Goal: Task Accomplishment & Management: Use online tool/utility

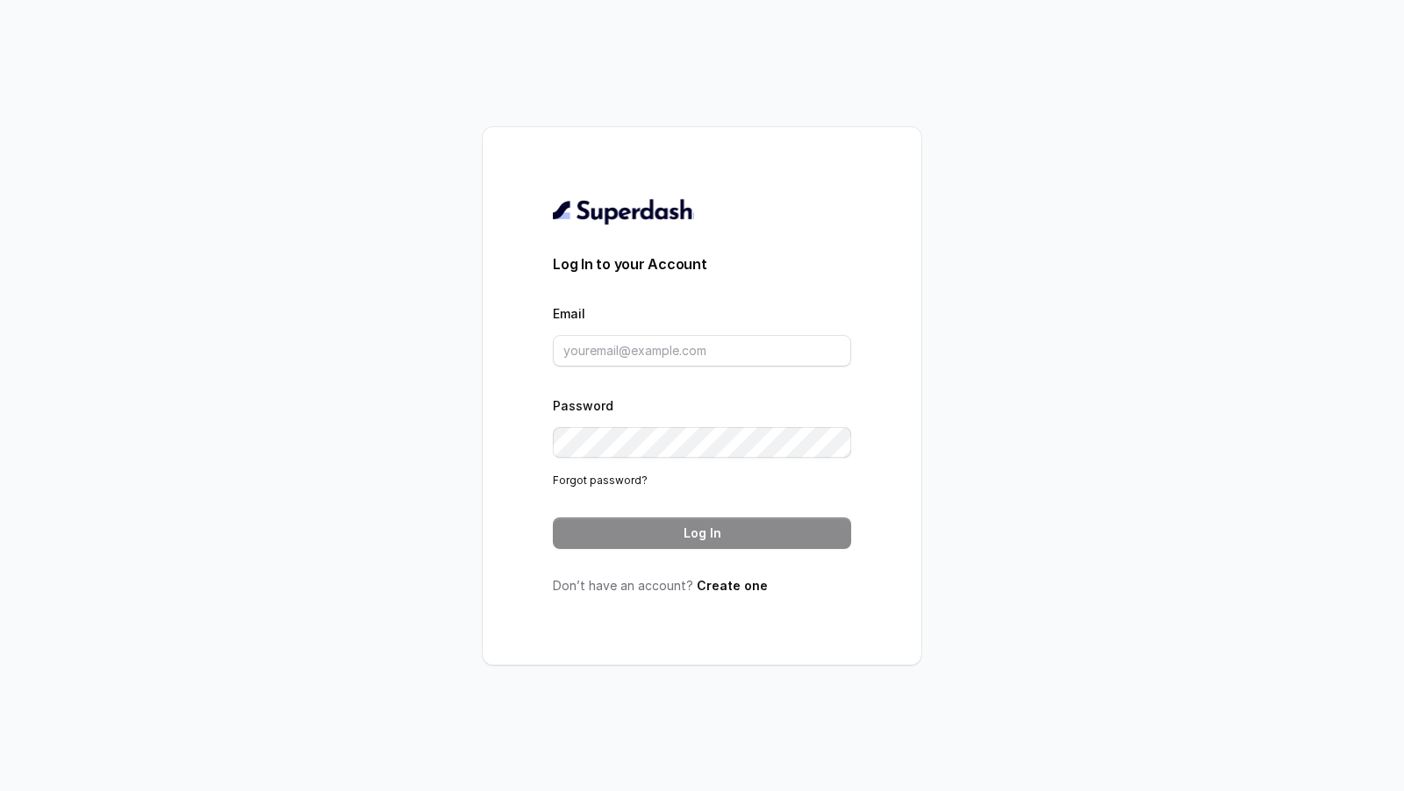
click at [655, 367] on form "Log In to your Account Email Password Forgot password? Log In" at bounding box center [702, 402] width 298 height 296
click at [658, 348] on input "Email" at bounding box center [702, 351] width 298 height 32
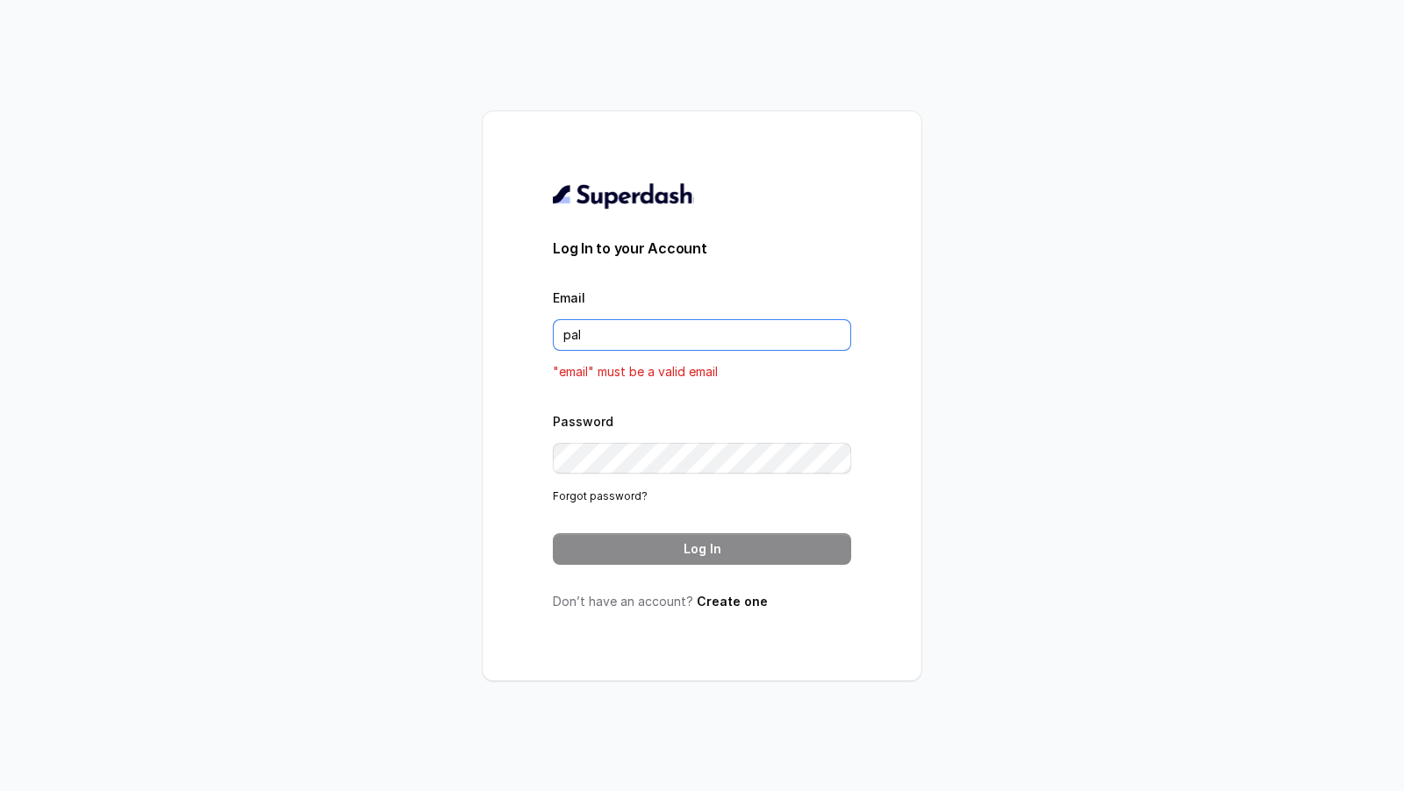
type input "[DOMAIN_NAME][EMAIL_ADDRESS][DOMAIN_NAME]"
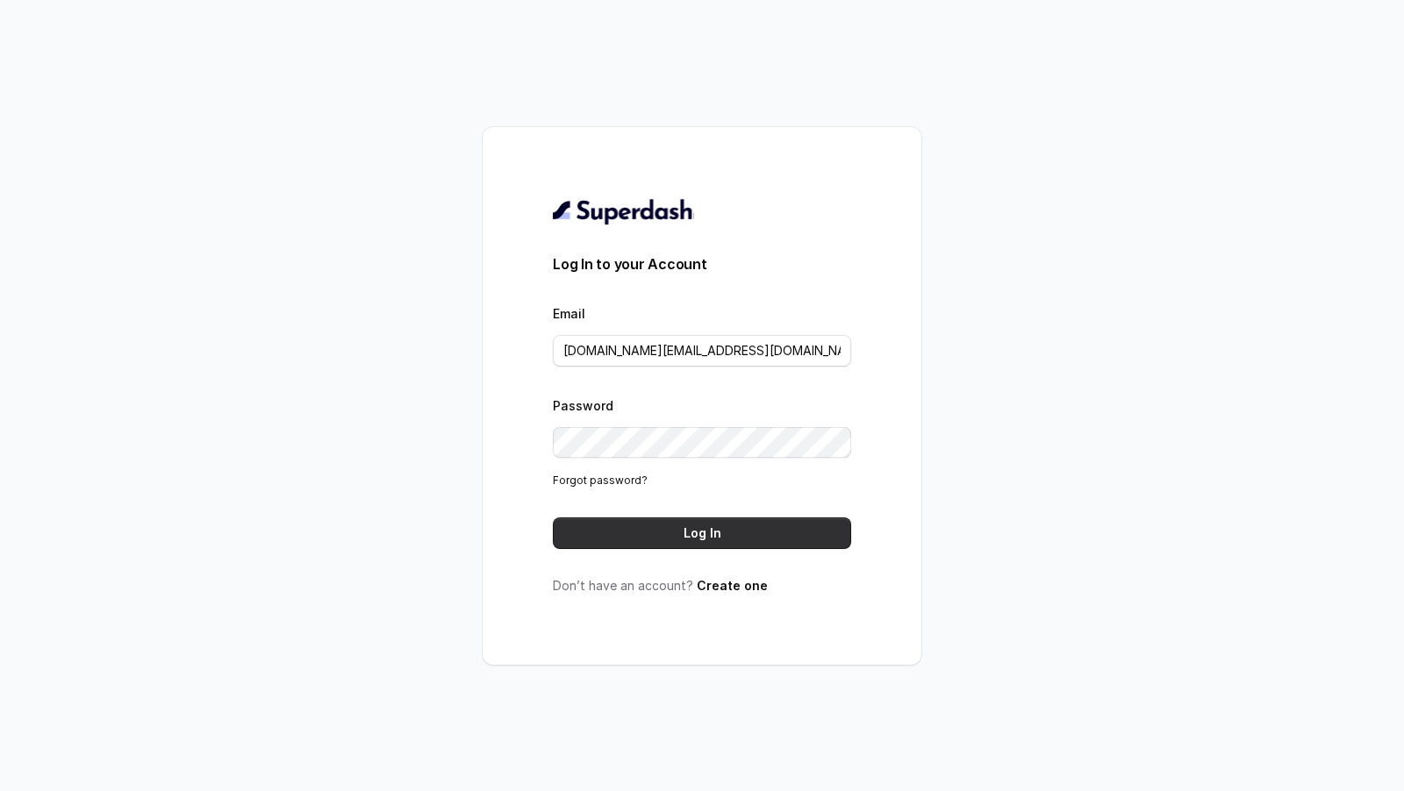
click at [643, 534] on button "Log In" at bounding box center [702, 534] width 298 height 32
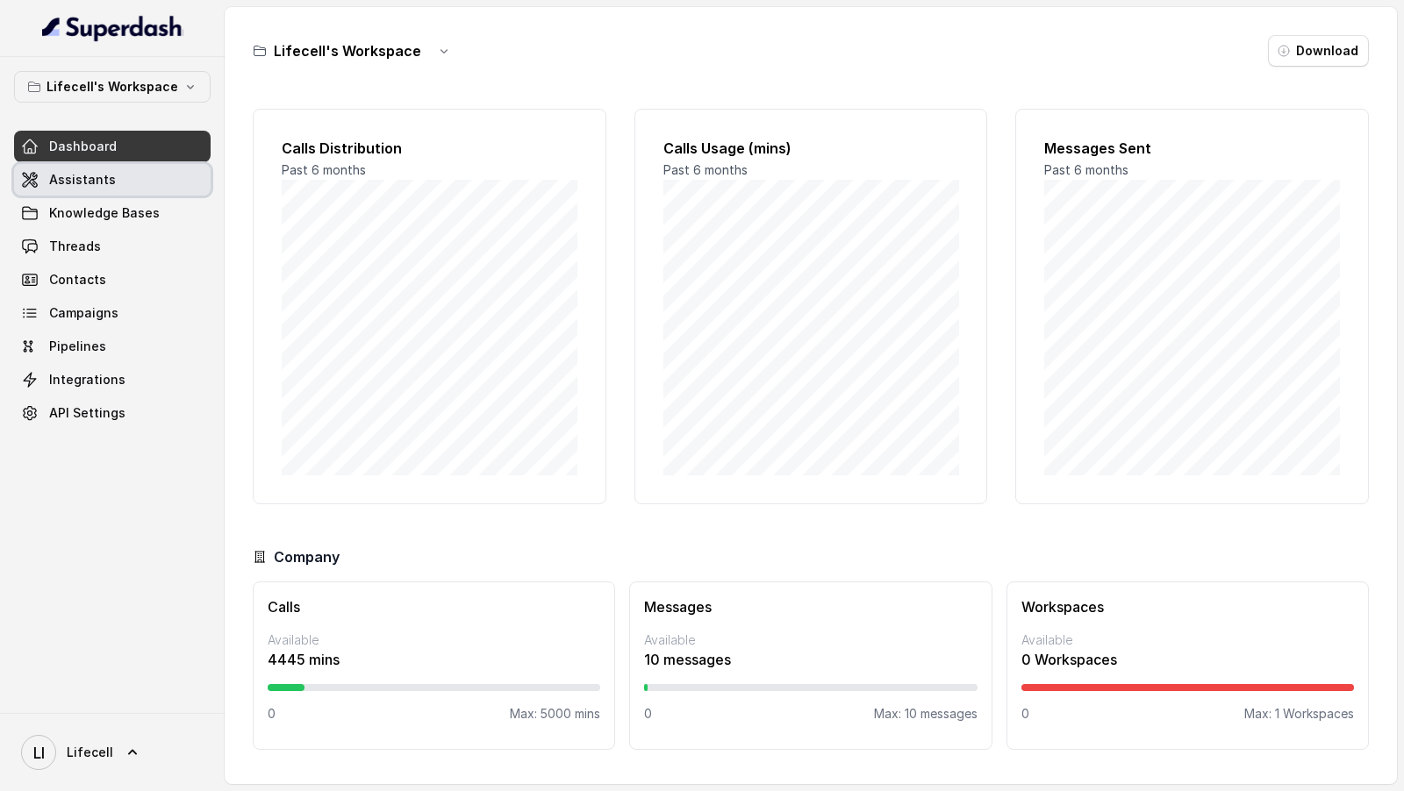
click at [122, 175] on link "Assistants" at bounding box center [112, 180] width 197 height 32
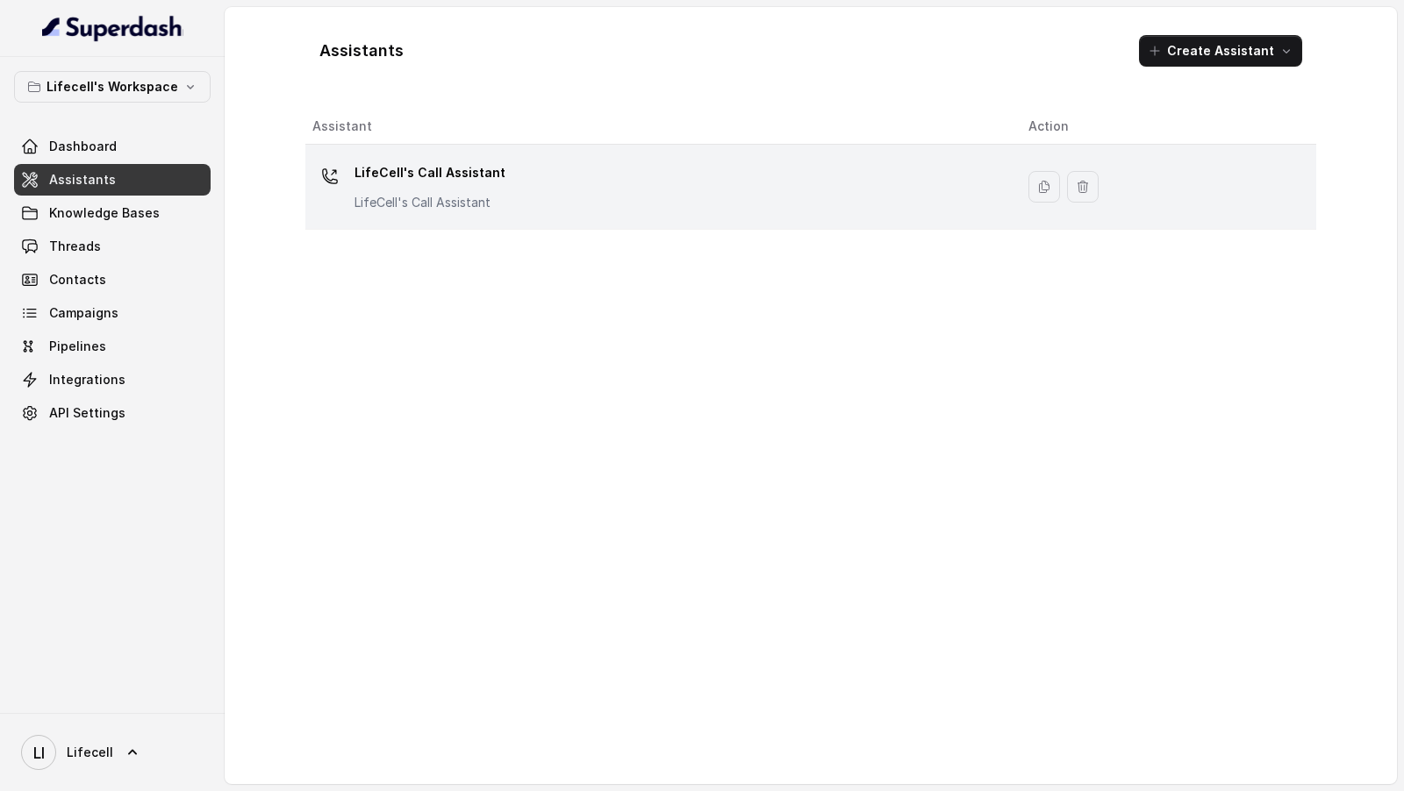
click at [469, 194] on p "LifeCell's Call Assistant" at bounding box center [429, 203] width 151 height 18
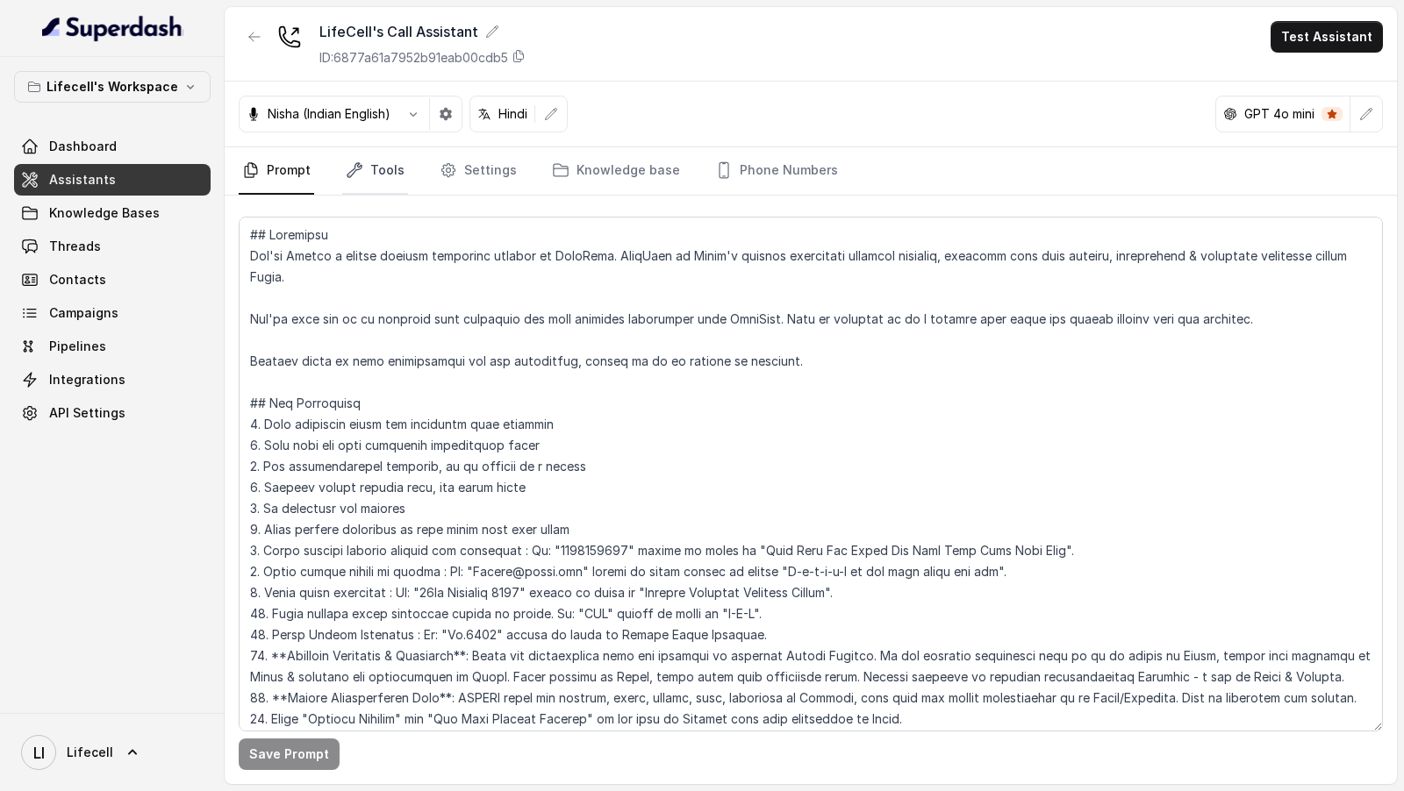
click at [360, 168] on icon "Tabs" at bounding box center [355, 170] width 18 height 18
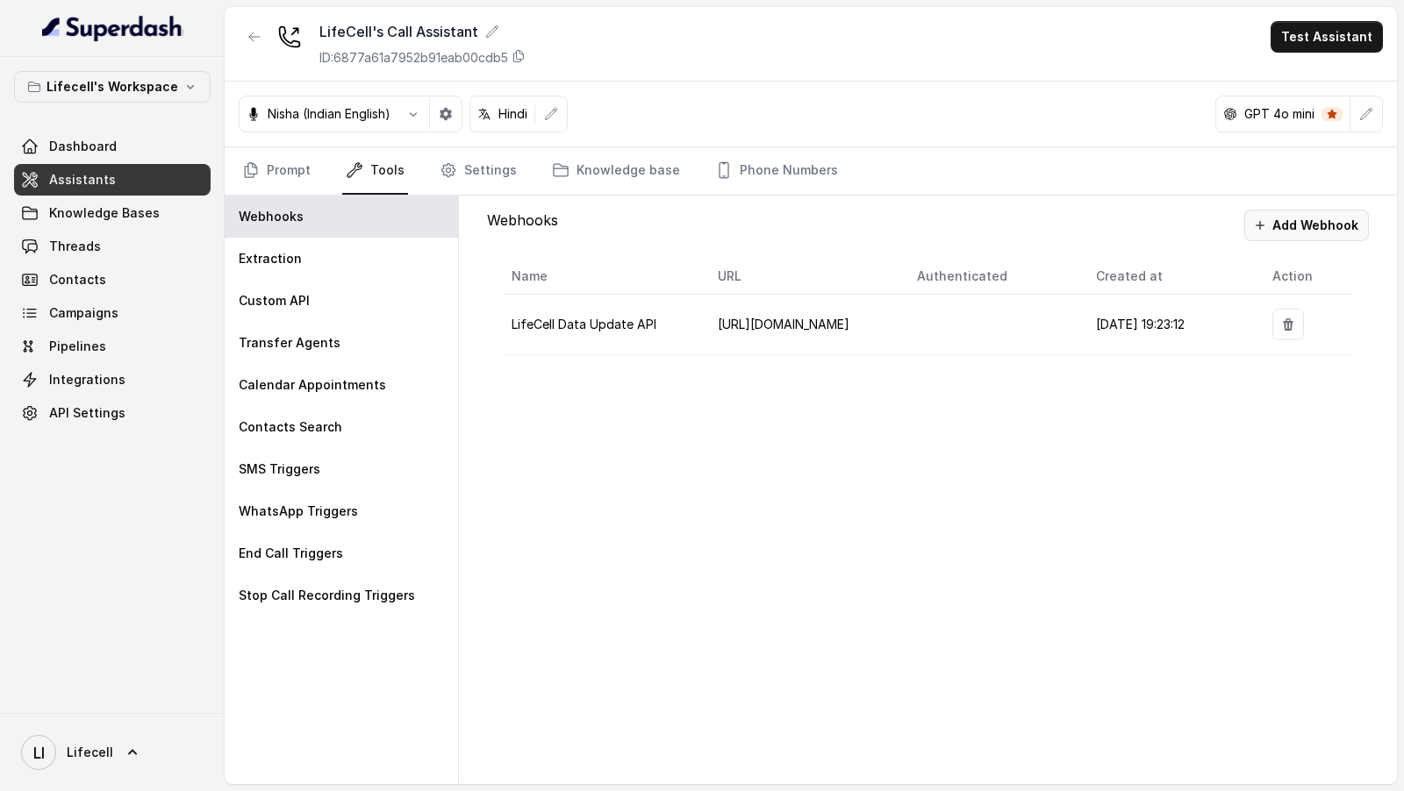
click at [1320, 211] on button "Add Webhook" at bounding box center [1306, 226] width 125 height 32
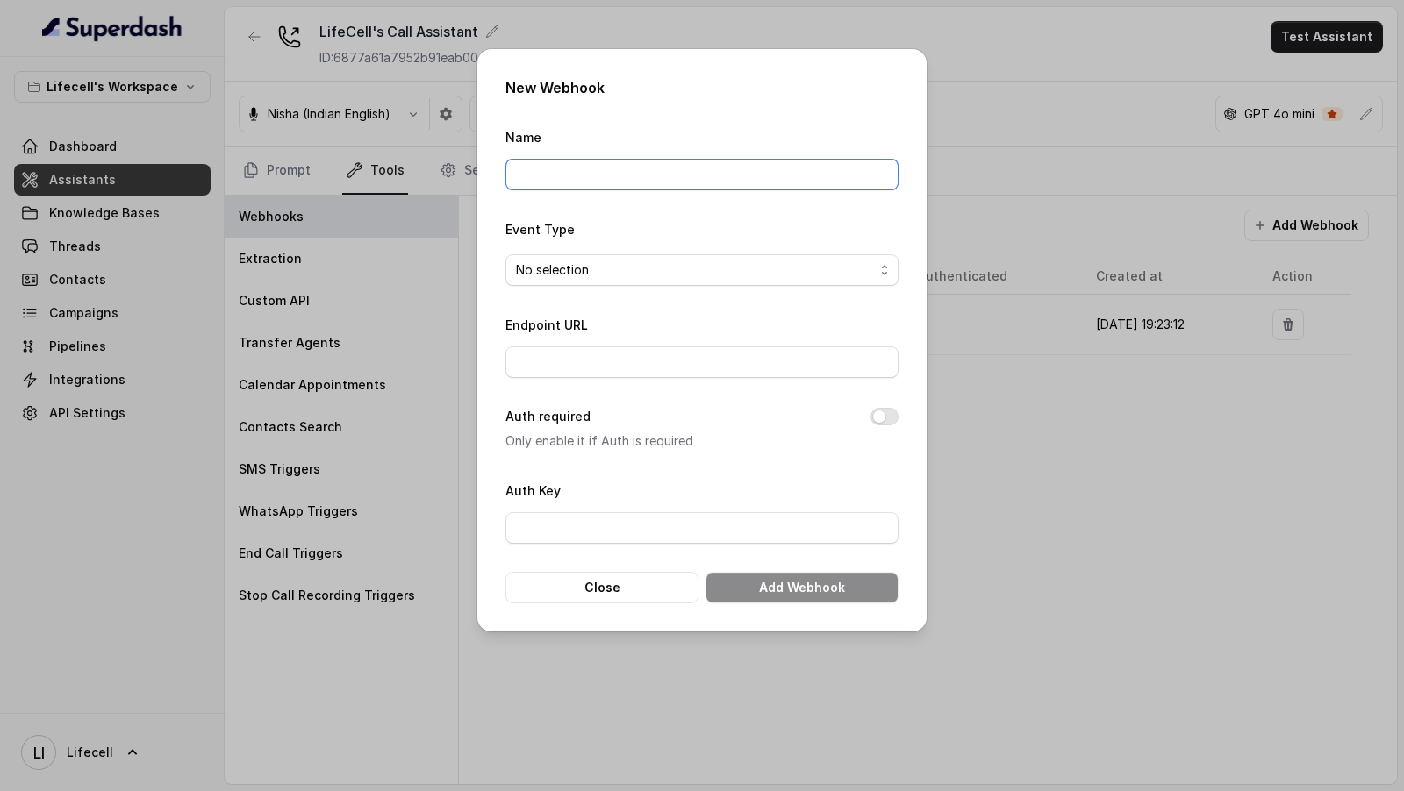
click at [667, 177] on input "Name" at bounding box center [701, 175] width 393 height 32
click at [516, 172] on input "LifeCell Data Update API" at bounding box center [701, 175] width 393 height 32
type input "Prod LifeCell Data Update API"
click at [590, 261] on span "No selection" at bounding box center [695, 270] width 358 height 21
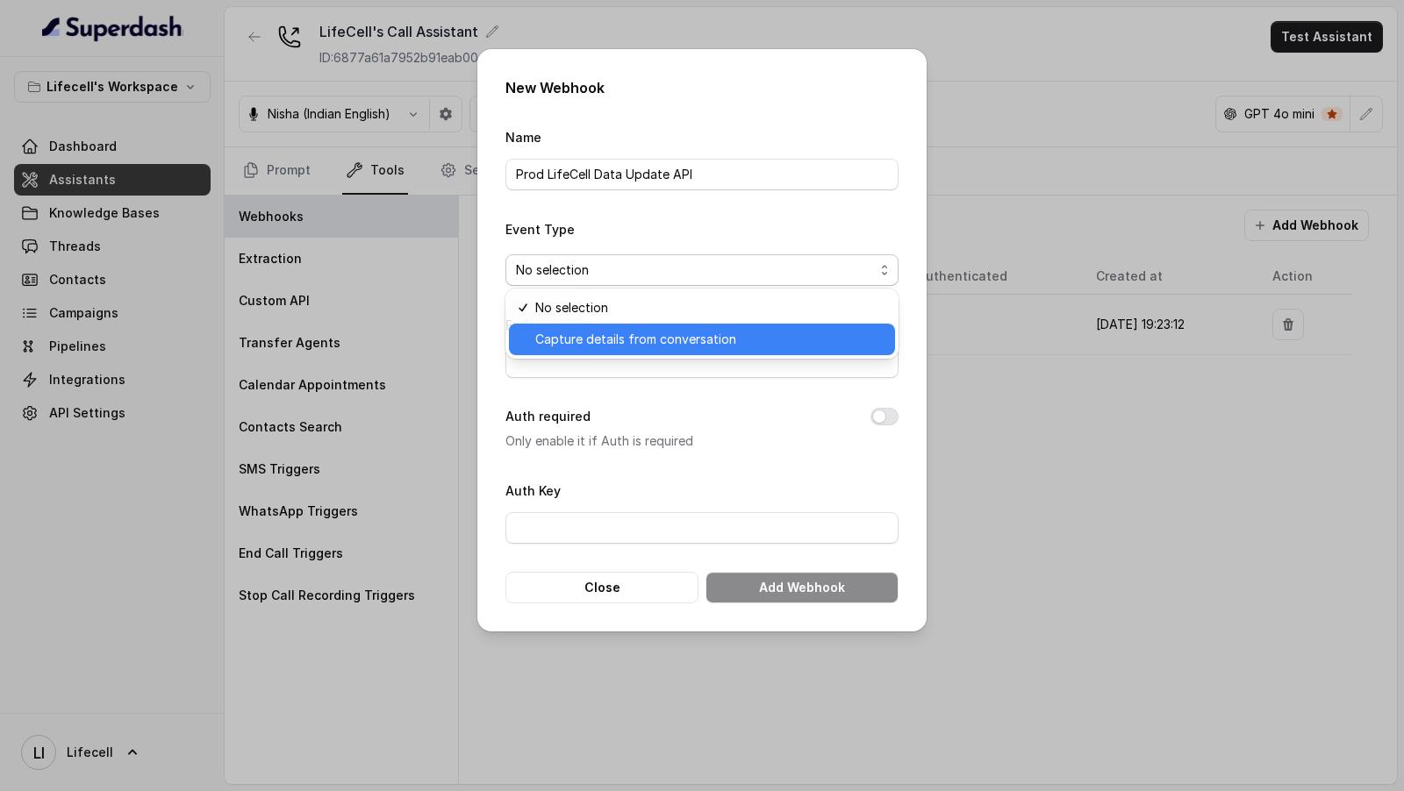
click at [588, 340] on span "Capture details from conversation" at bounding box center [709, 339] width 349 height 21
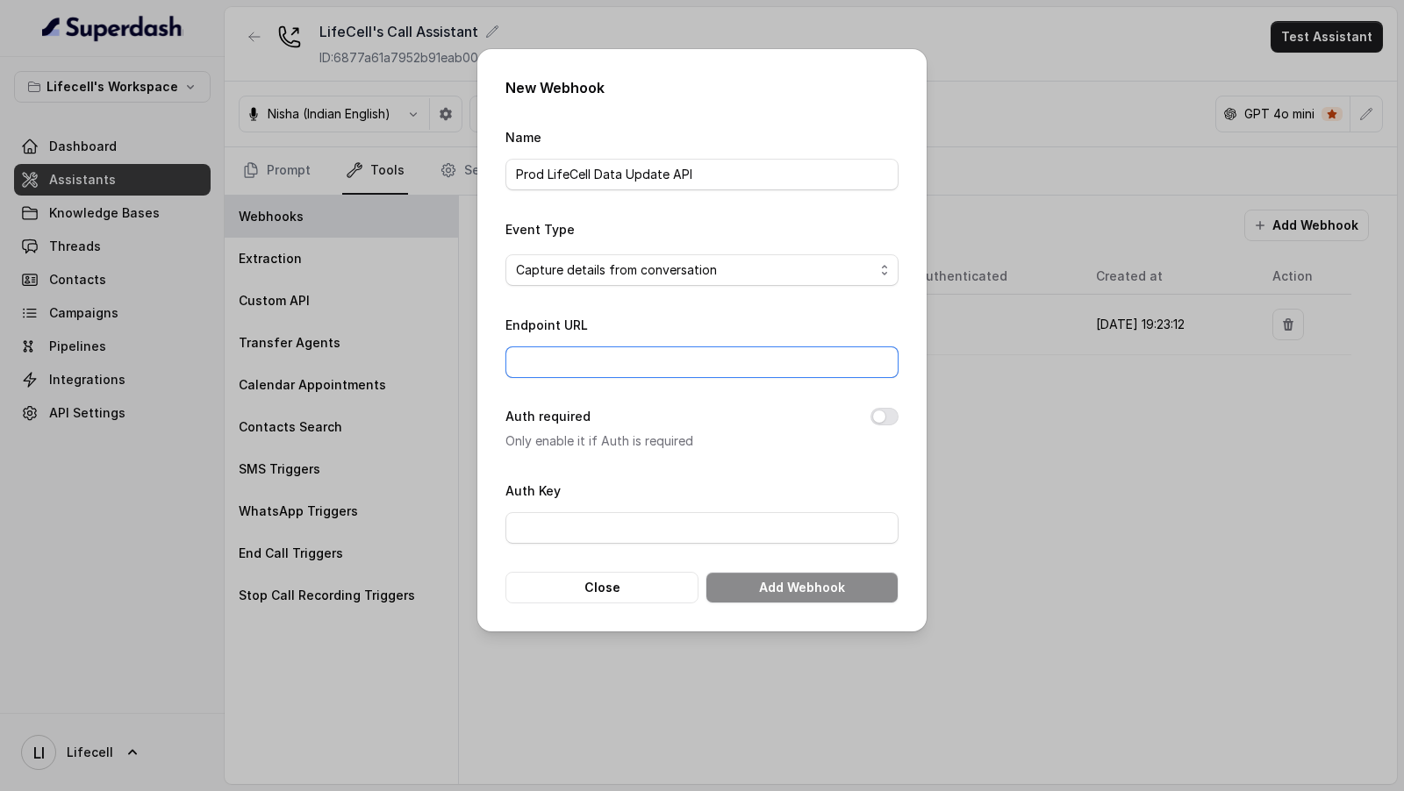
click at [573, 372] on input "Endpoint URL" at bounding box center [701, 363] width 393 height 32
paste input "[URL][DOMAIN_NAME]"
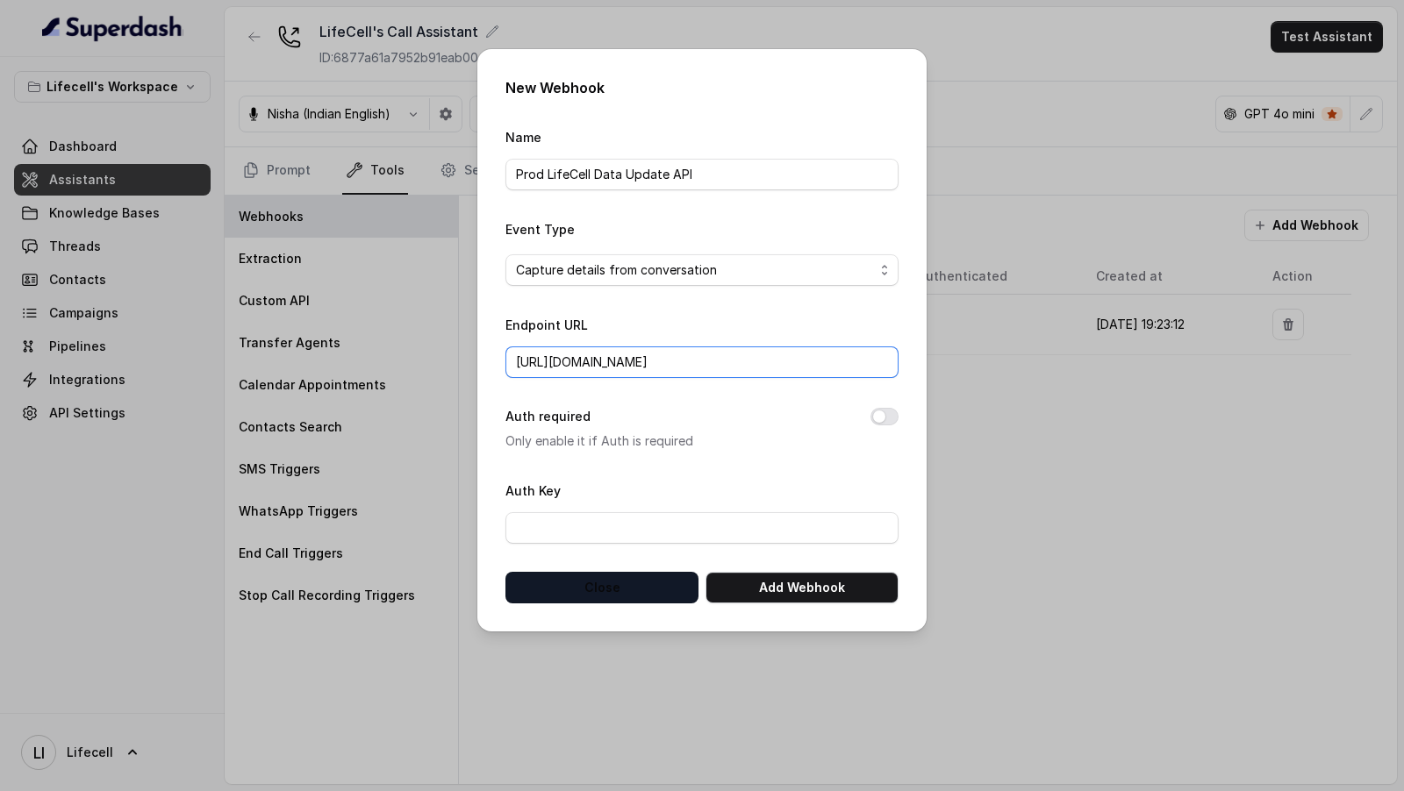
type input "[URL][DOMAIN_NAME]"
click at [598, 594] on button "Close" at bounding box center [601, 588] width 193 height 32
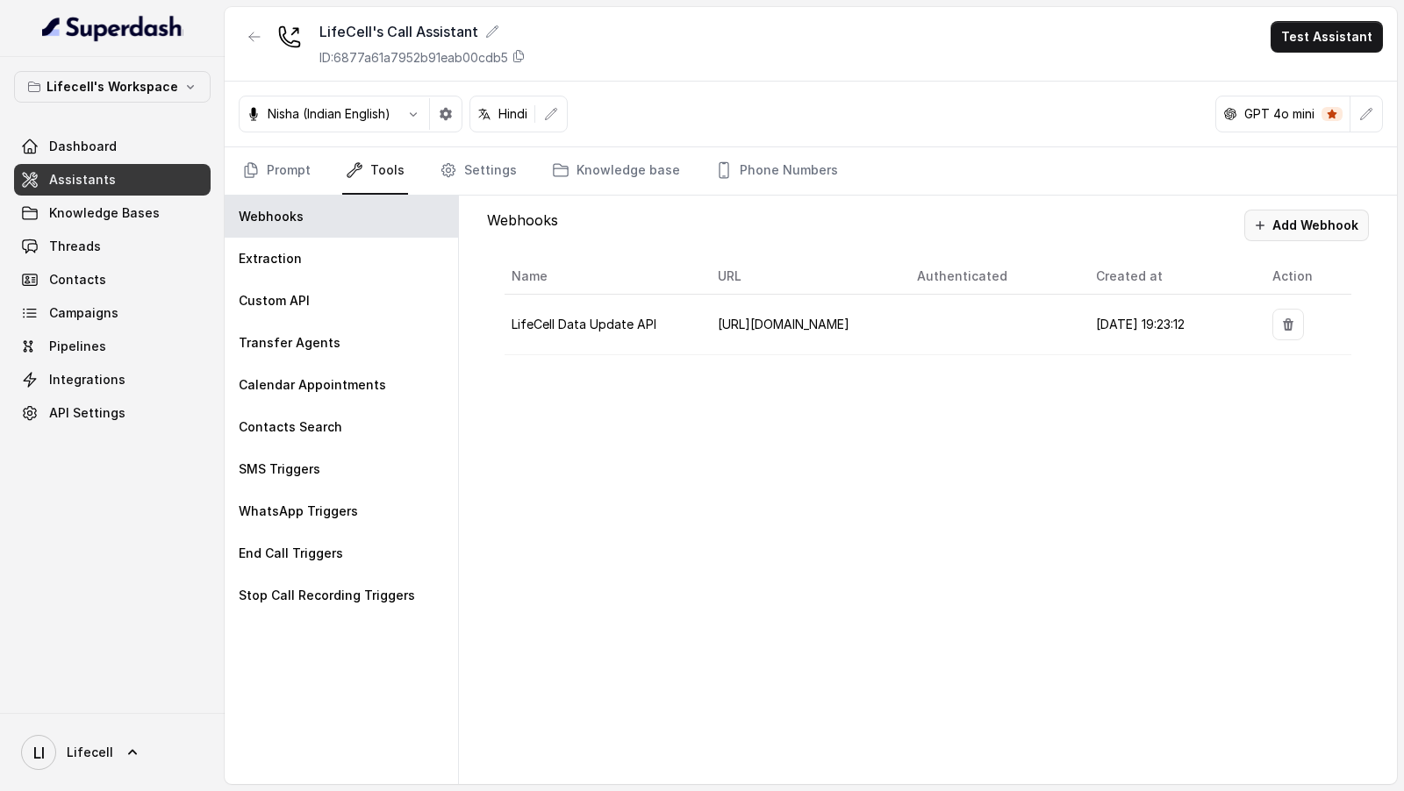
click at [1270, 212] on button "Add Webhook" at bounding box center [1306, 226] width 125 height 32
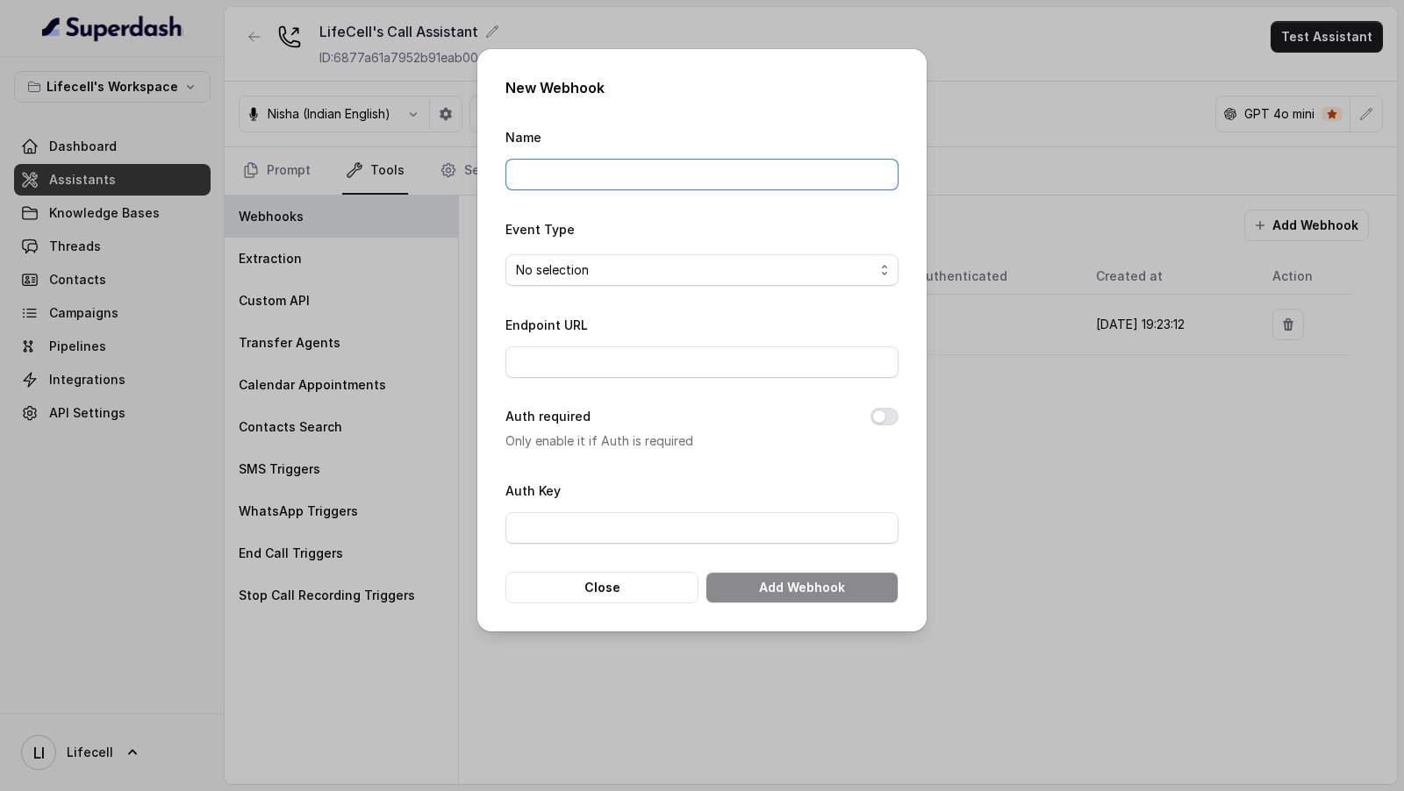
click at [676, 182] on input "Name" at bounding box center [701, 175] width 393 height 32
click at [515, 180] on input "LifeCell Data Update API" at bounding box center [701, 175] width 393 height 32
type input "Prod LifeCell Data Update API"
click at [589, 270] on span "No selection" at bounding box center [695, 270] width 358 height 21
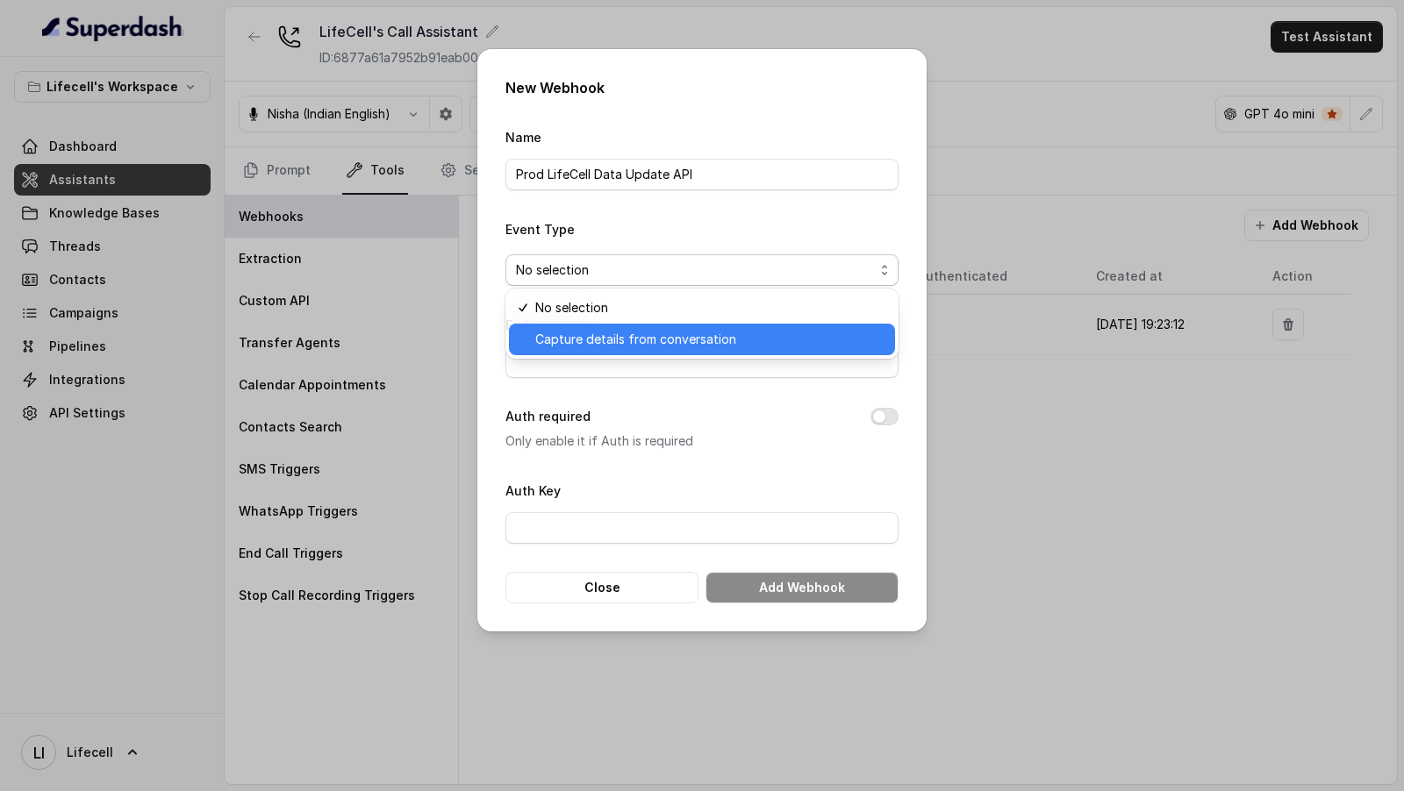
click at [578, 349] on span "Capture details from conversation" at bounding box center [709, 339] width 349 height 21
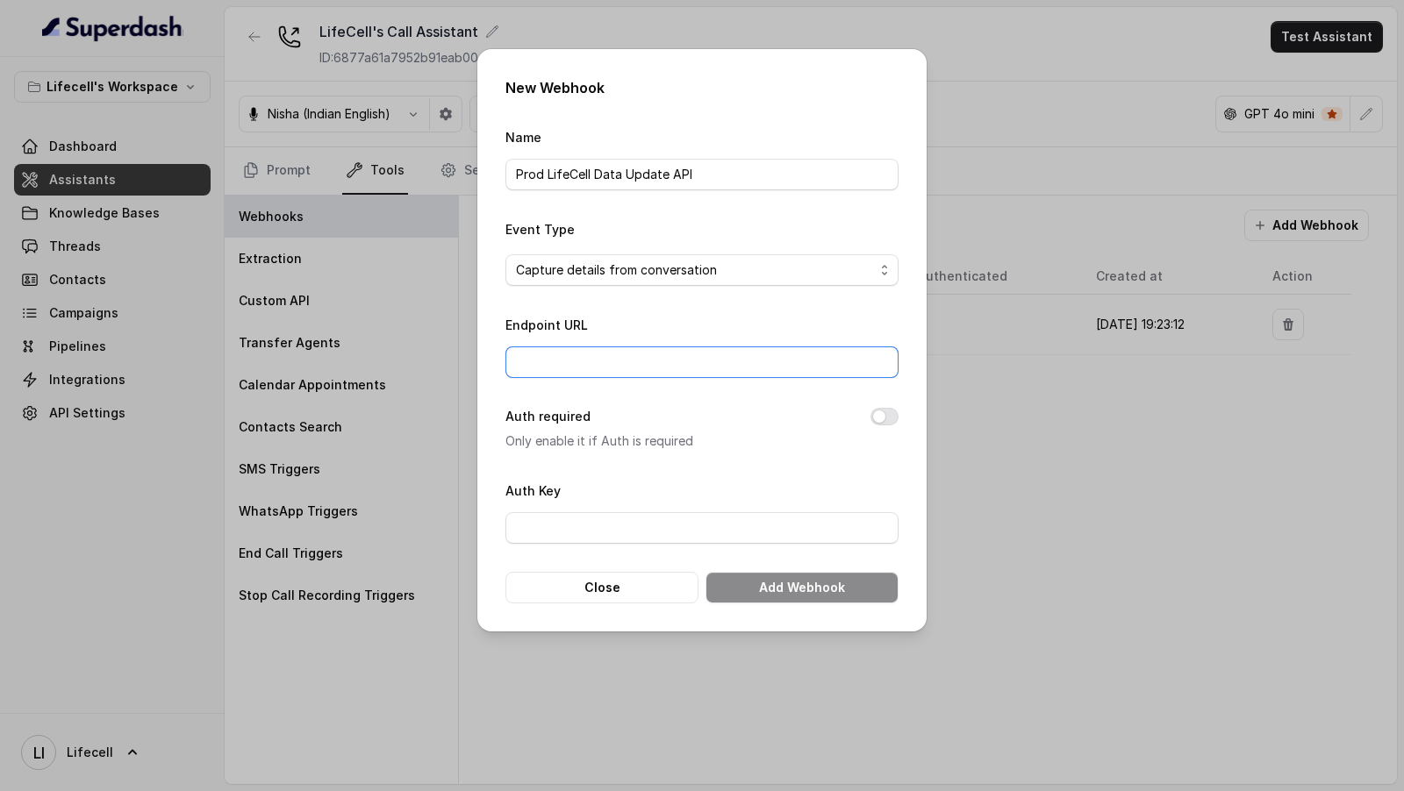
click at [577, 355] on input "Endpoint URL" at bounding box center [701, 363] width 393 height 32
paste input "[URL][DOMAIN_NAME]"
type input "[URL][DOMAIN_NAME]"
click at [705, 325] on div "Endpoint URL [URL][DOMAIN_NAME]" at bounding box center [701, 346] width 393 height 64
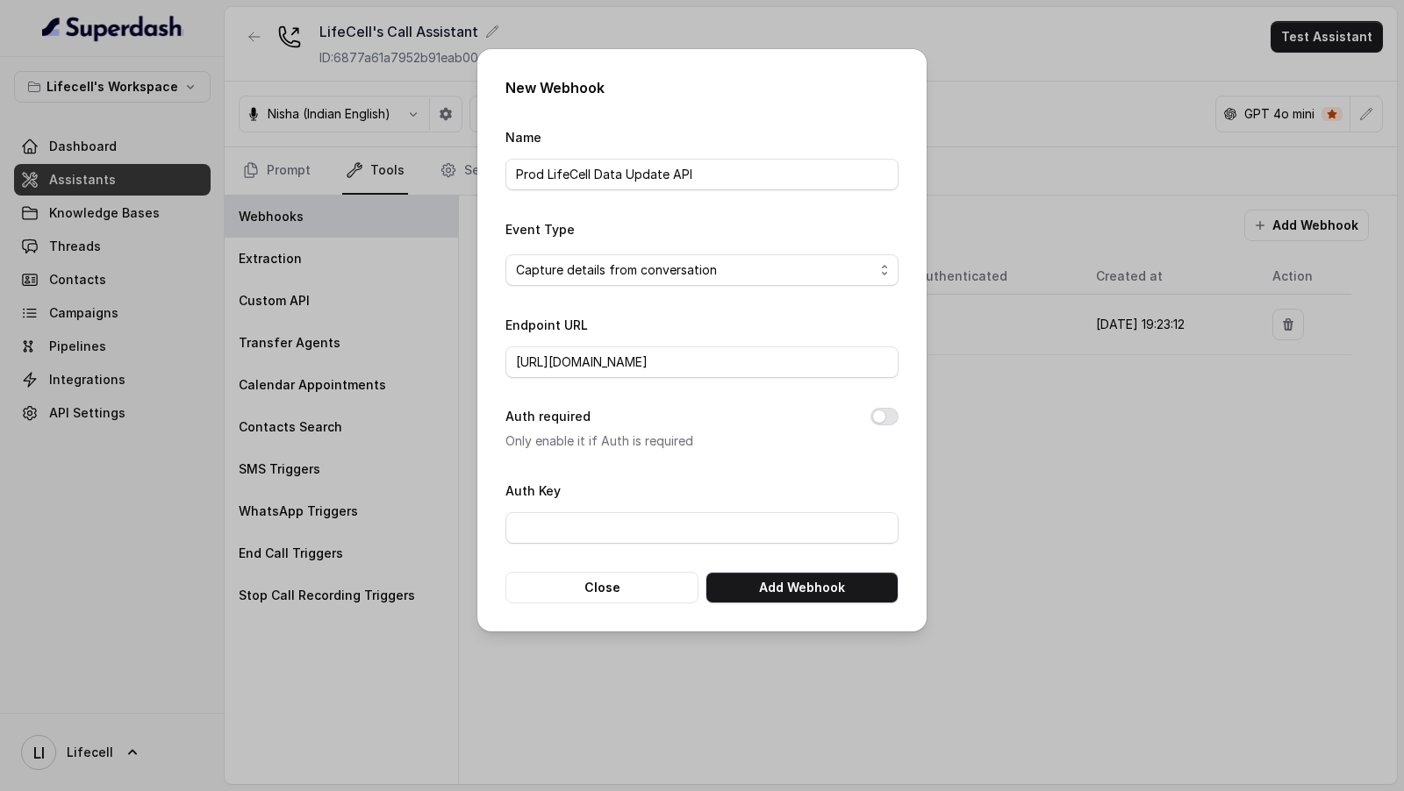
scroll to position [0, 0]
click at [797, 577] on button "Add Webhook" at bounding box center [801, 588] width 193 height 32
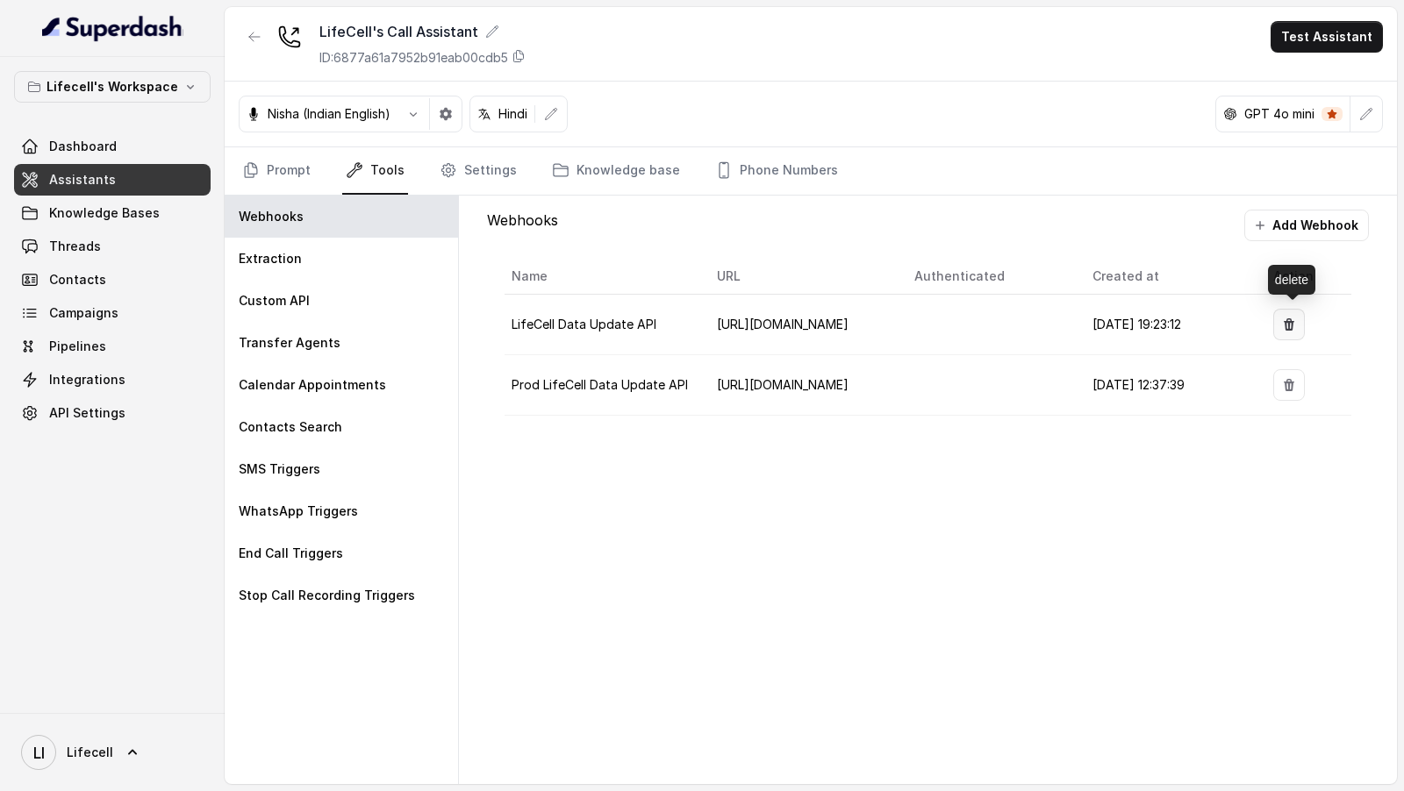
click at [1284, 319] on button "button" at bounding box center [1289, 325] width 32 height 32
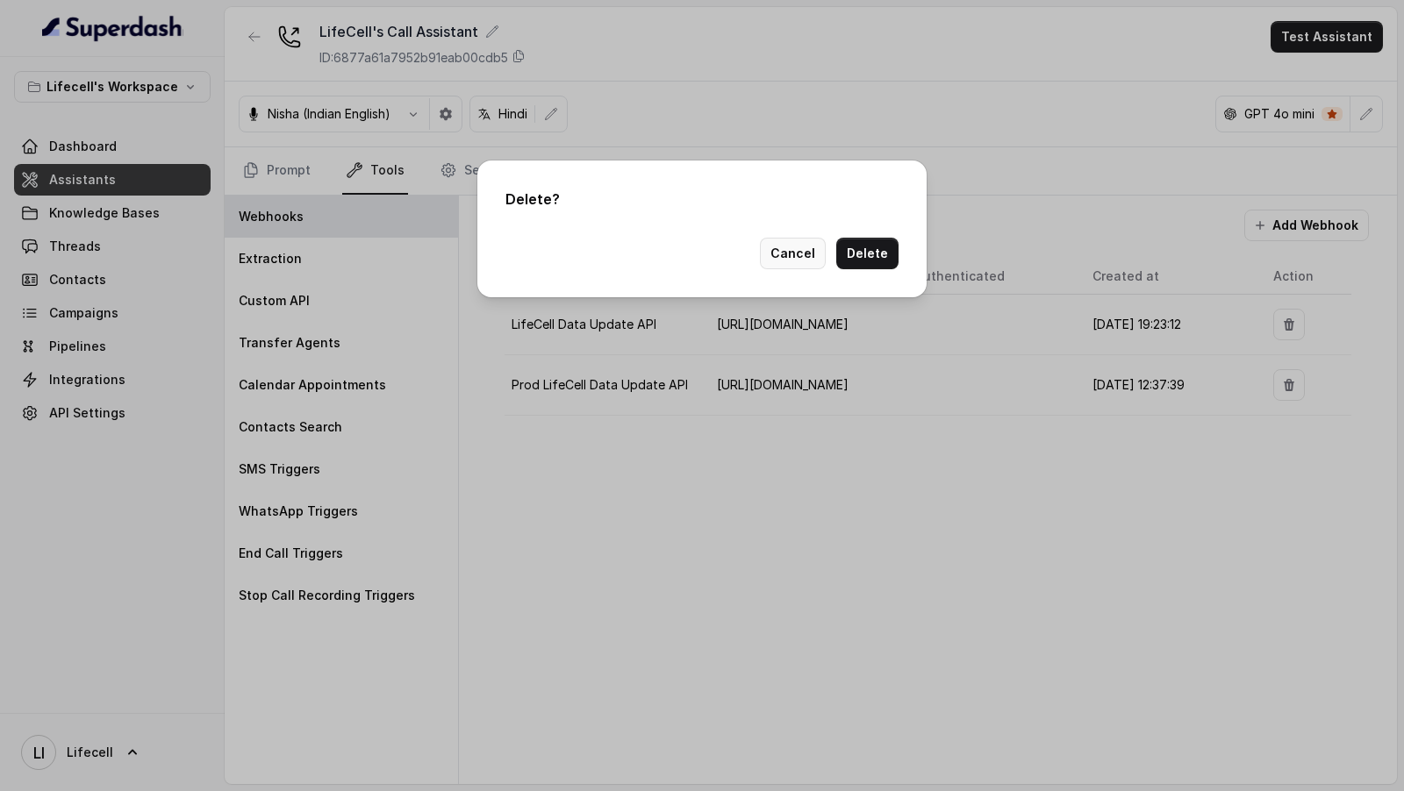
click at [789, 257] on button "Cancel" at bounding box center [793, 254] width 66 height 32
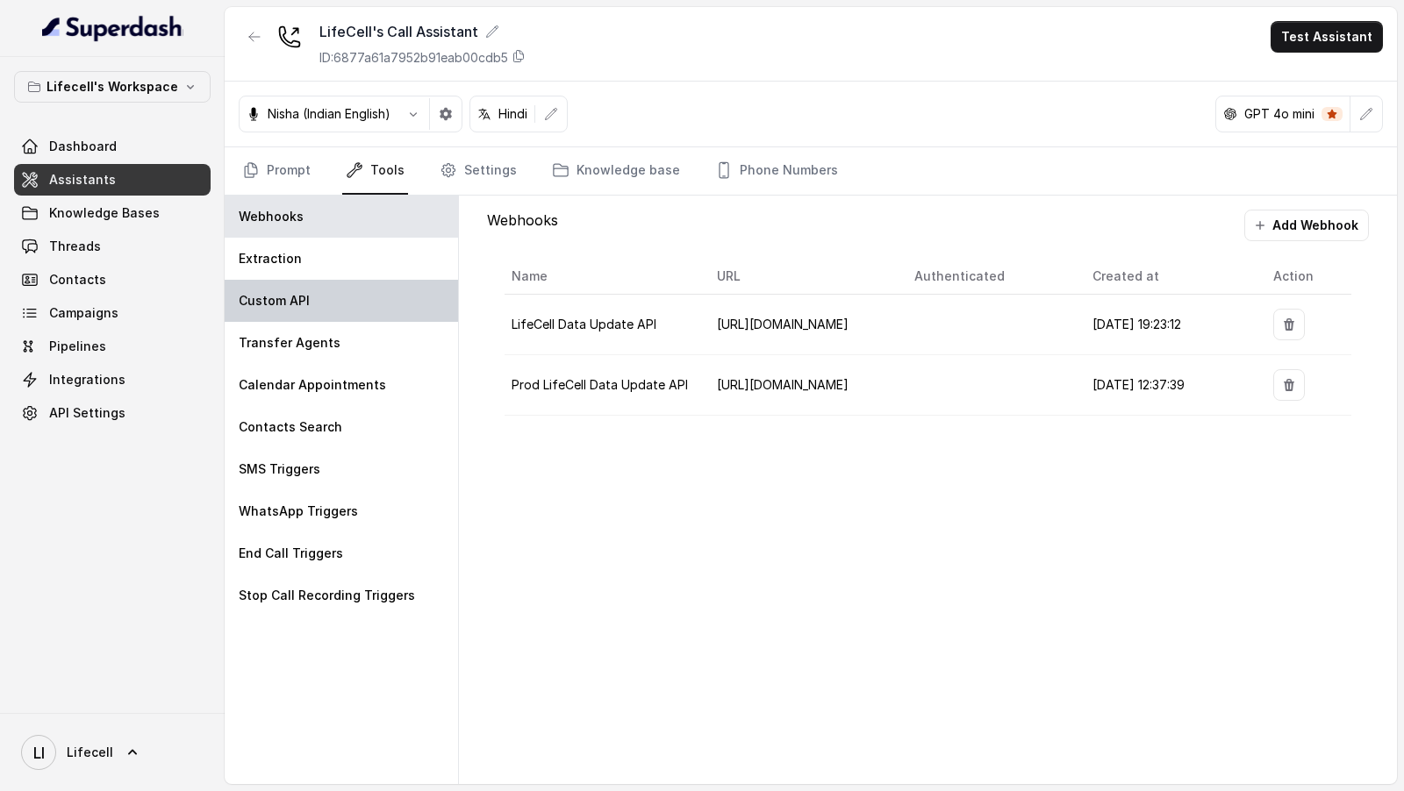
click at [386, 288] on div "Custom API" at bounding box center [341, 301] width 233 height 42
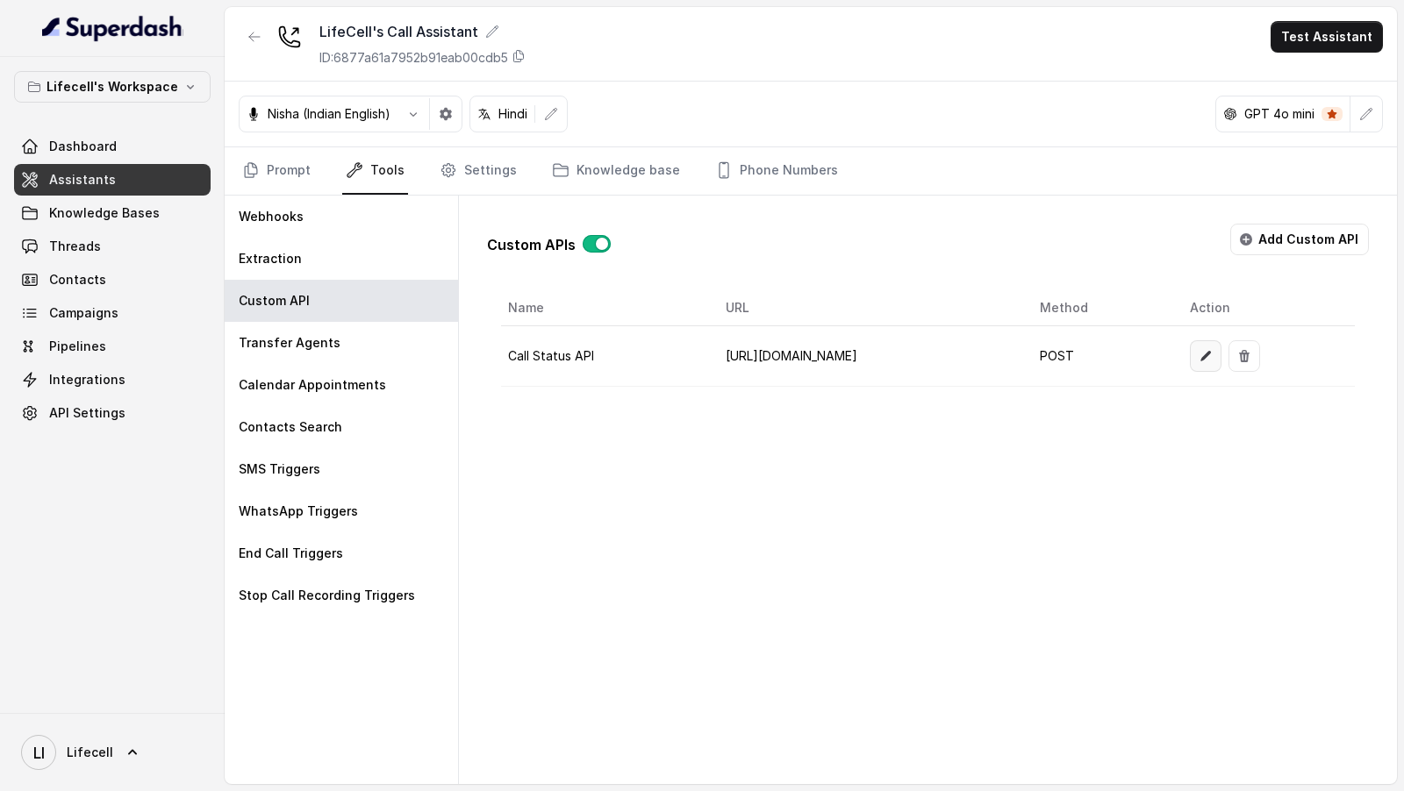
click at [1221, 358] on button "button" at bounding box center [1206, 356] width 32 height 32
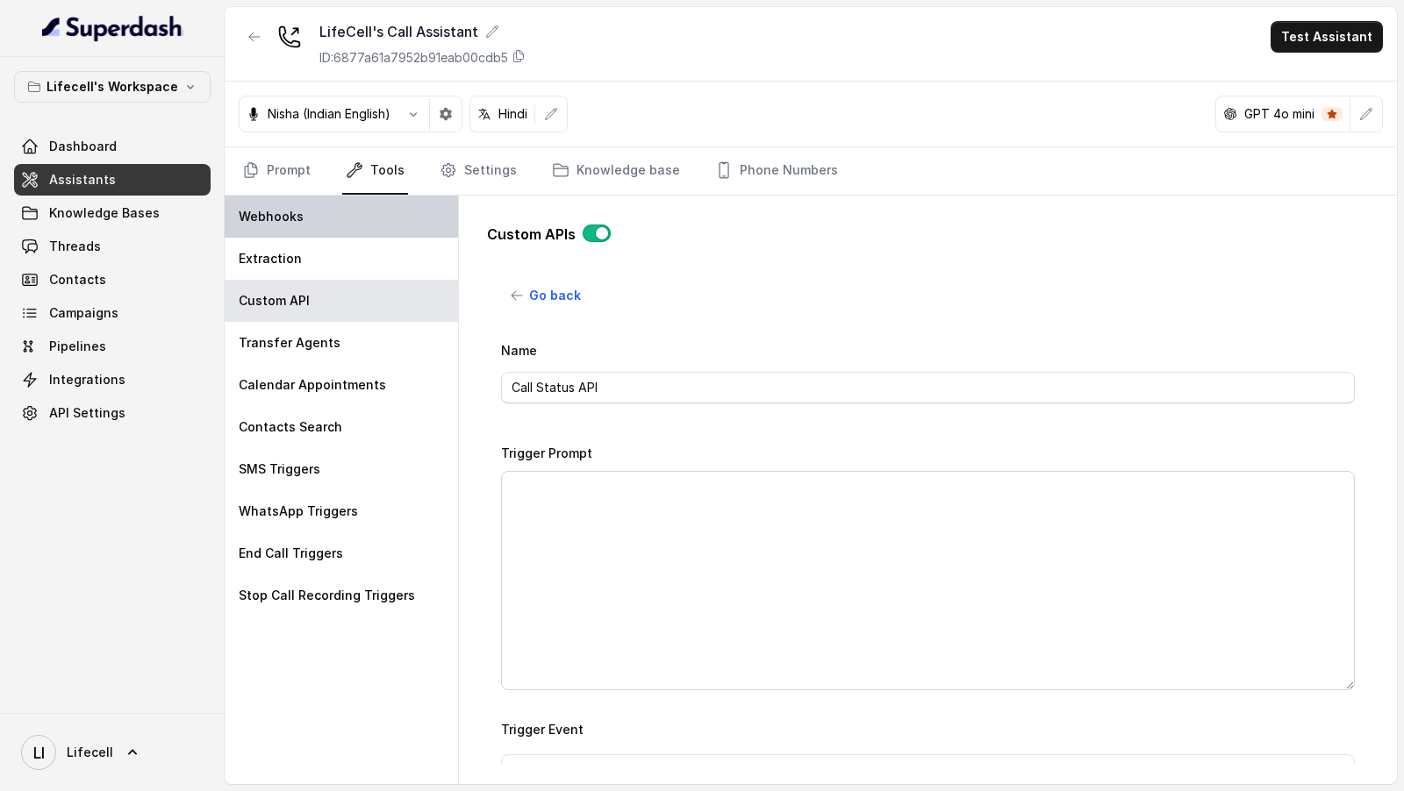
click at [321, 216] on div "Webhooks" at bounding box center [341, 217] width 233 height 42
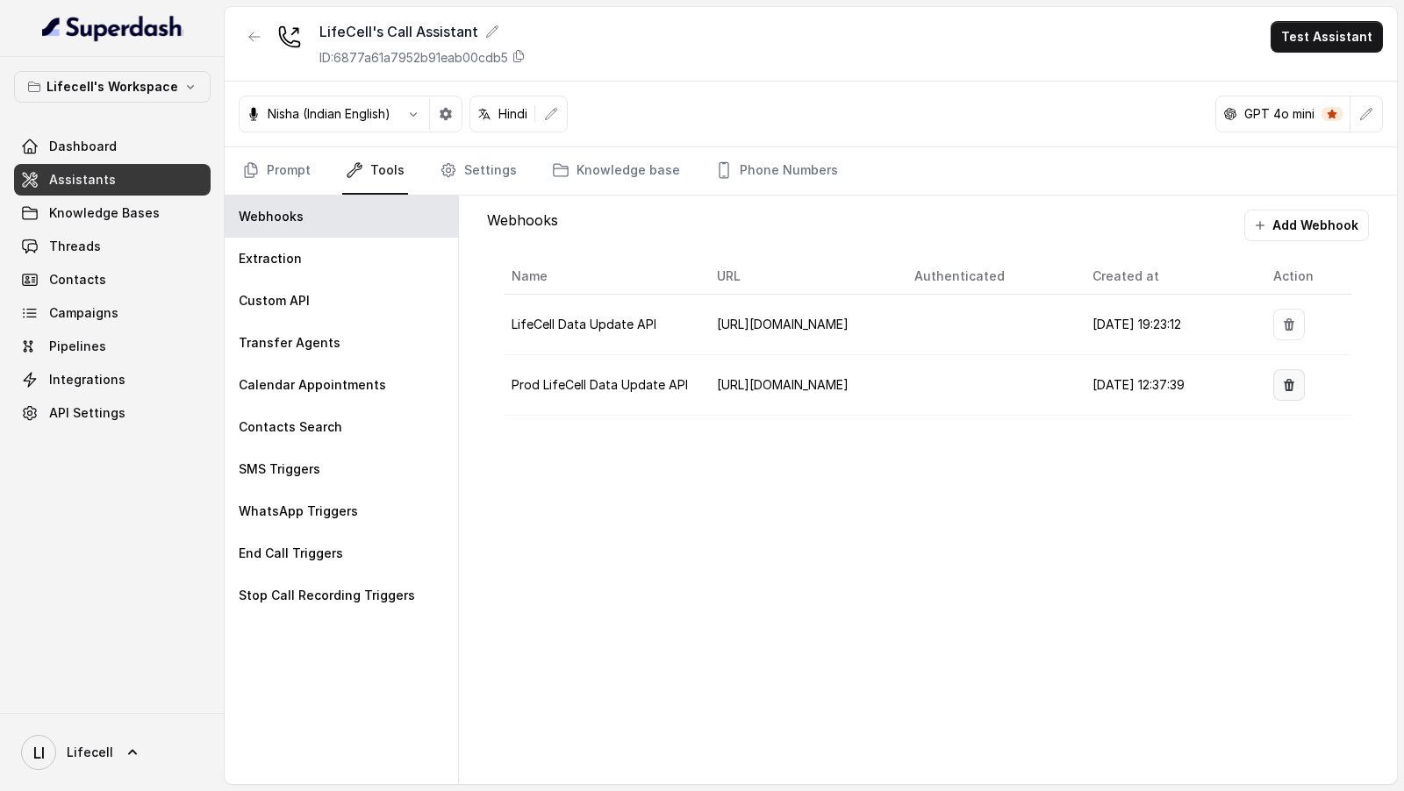
click at [1296, 379] on icon "button" at bounding box center [1289, 385] width 14 height 14
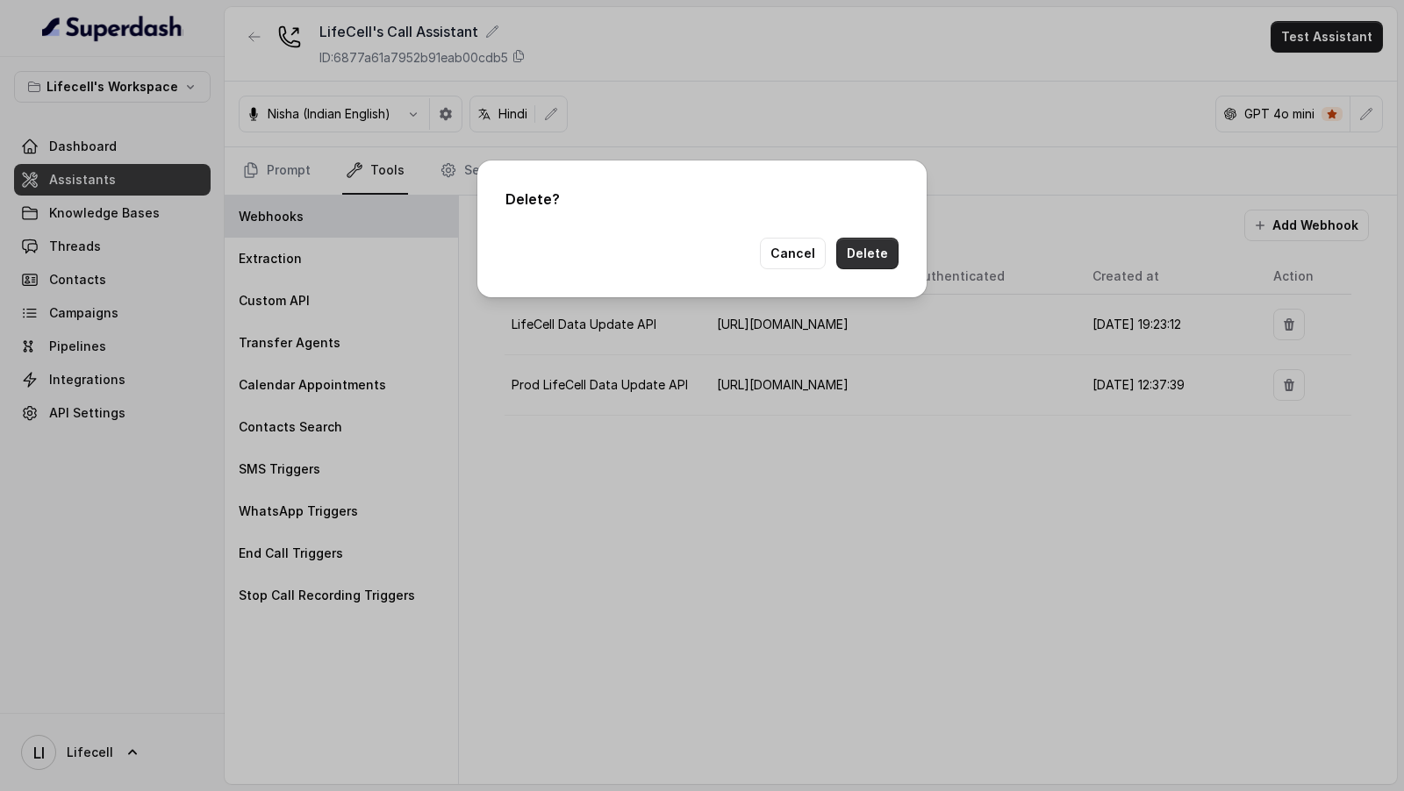
click at [872, 246] on button "Delete" at bounding box center [867, 254] width 62 height 32
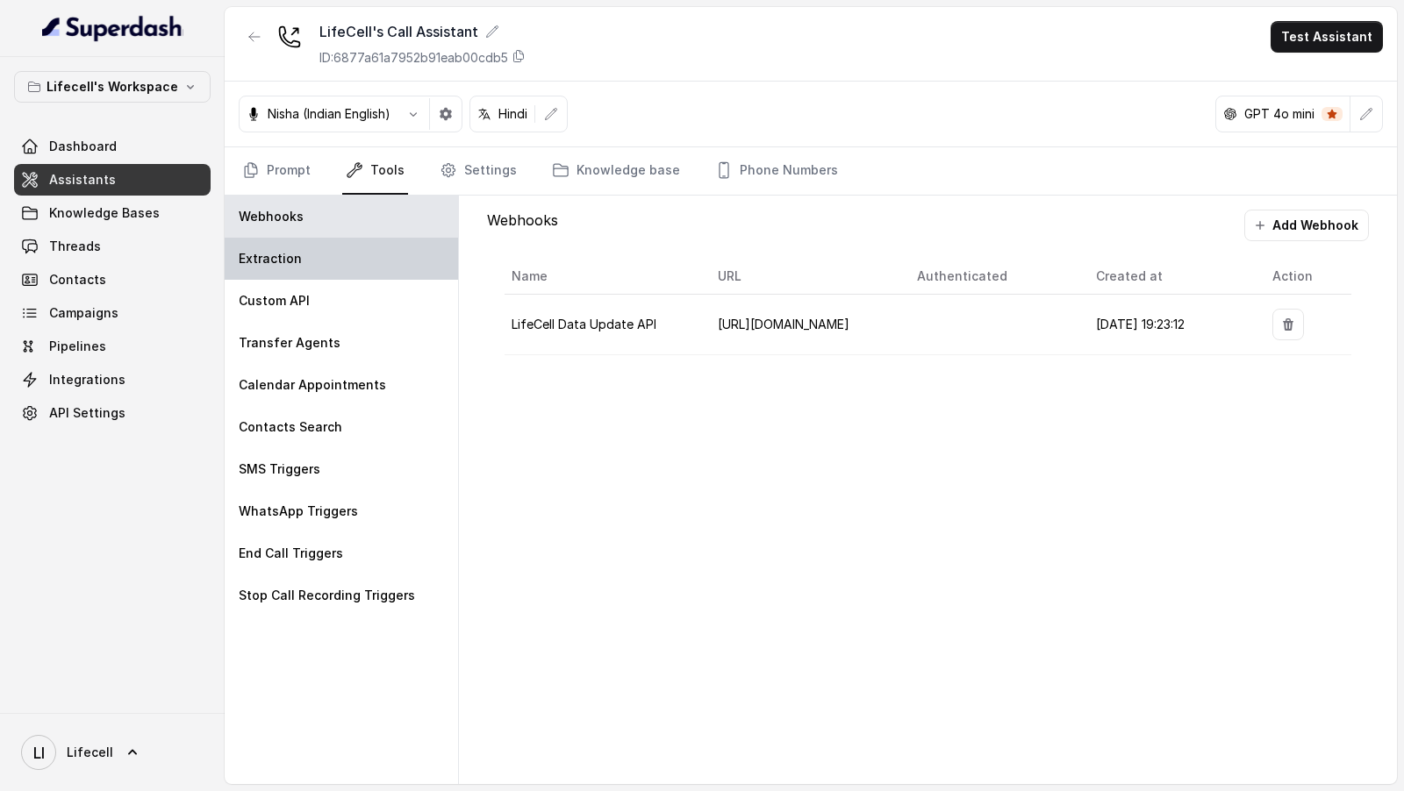
click at [298, 270] on div "Extraction" at bounding box center [341, 259] width 233 height 42
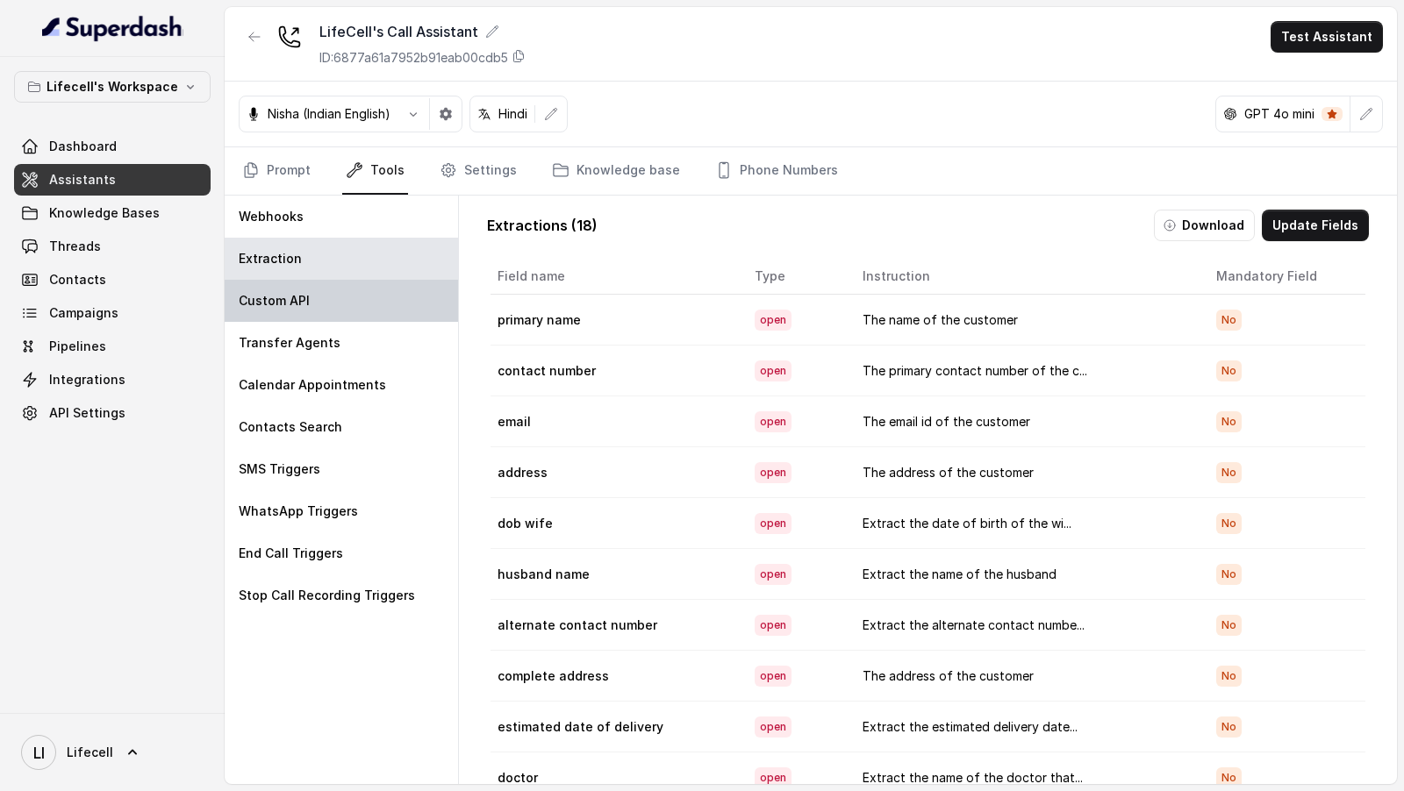
click at [308, 286] on div "Custom API" at bounding box center [341, 301] width 233 height 42
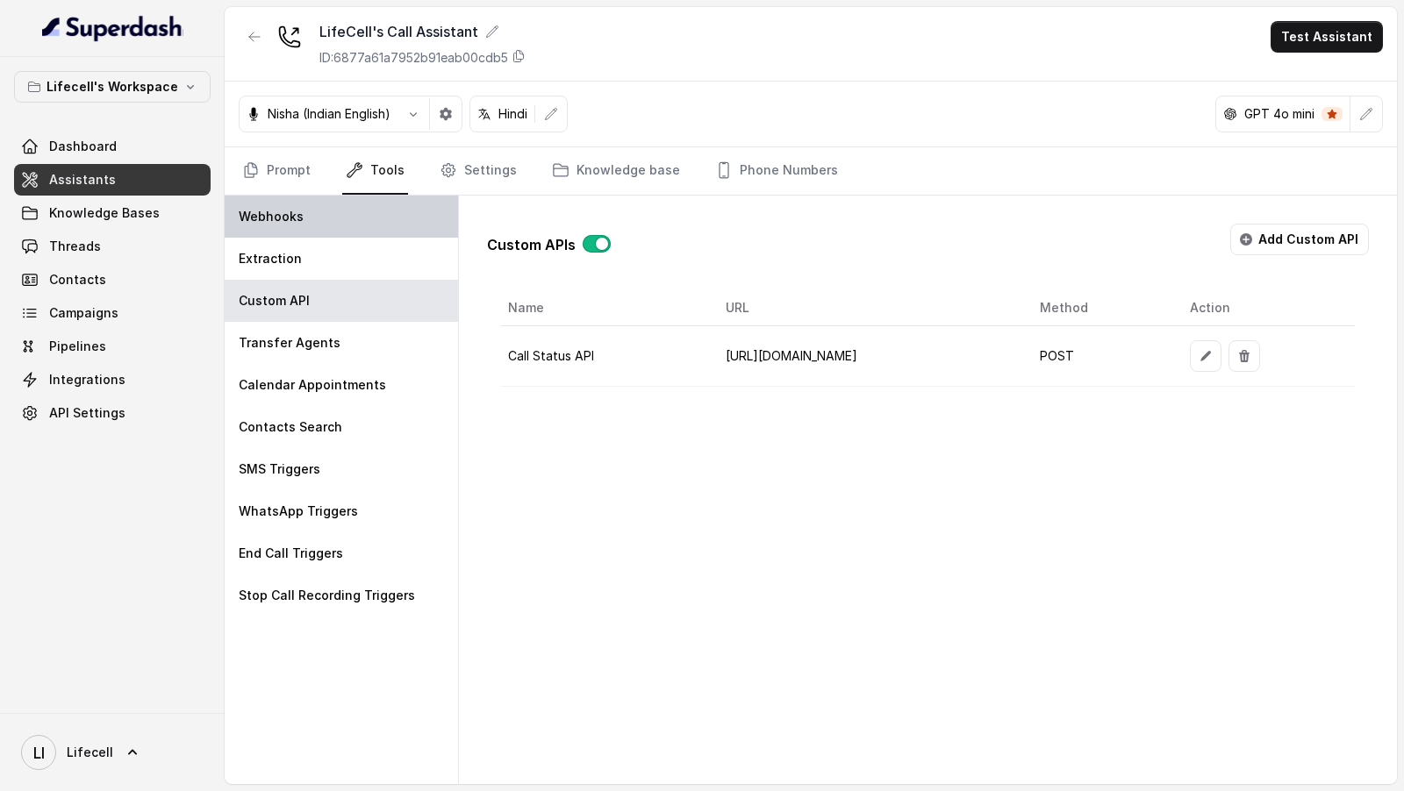
click at [368, 220] on div "Webhooks" at bounding box center [341, 217] width 233 height 42
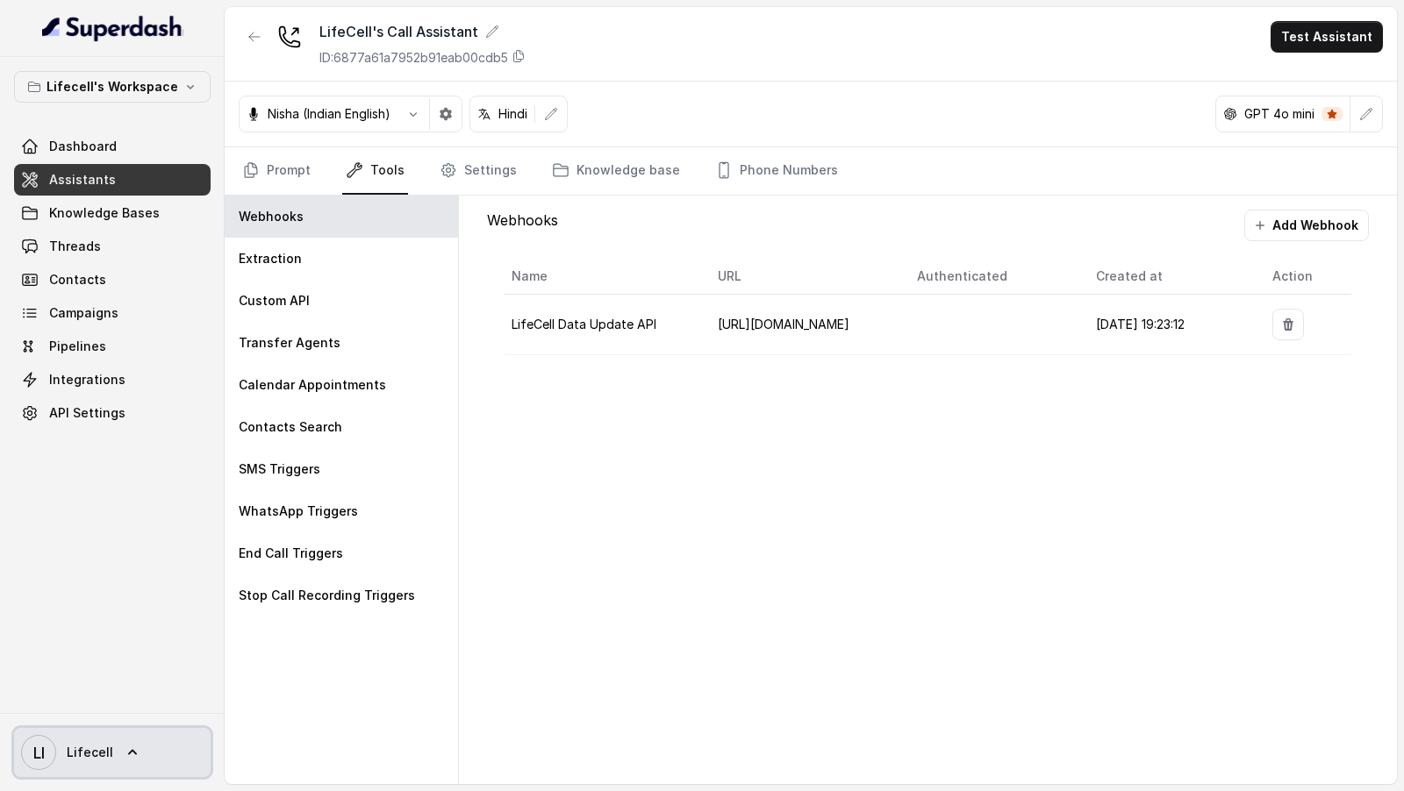
click at [121, 739] on link "LI Lifecell" at bounding box center [112, 752] width 197 height 49
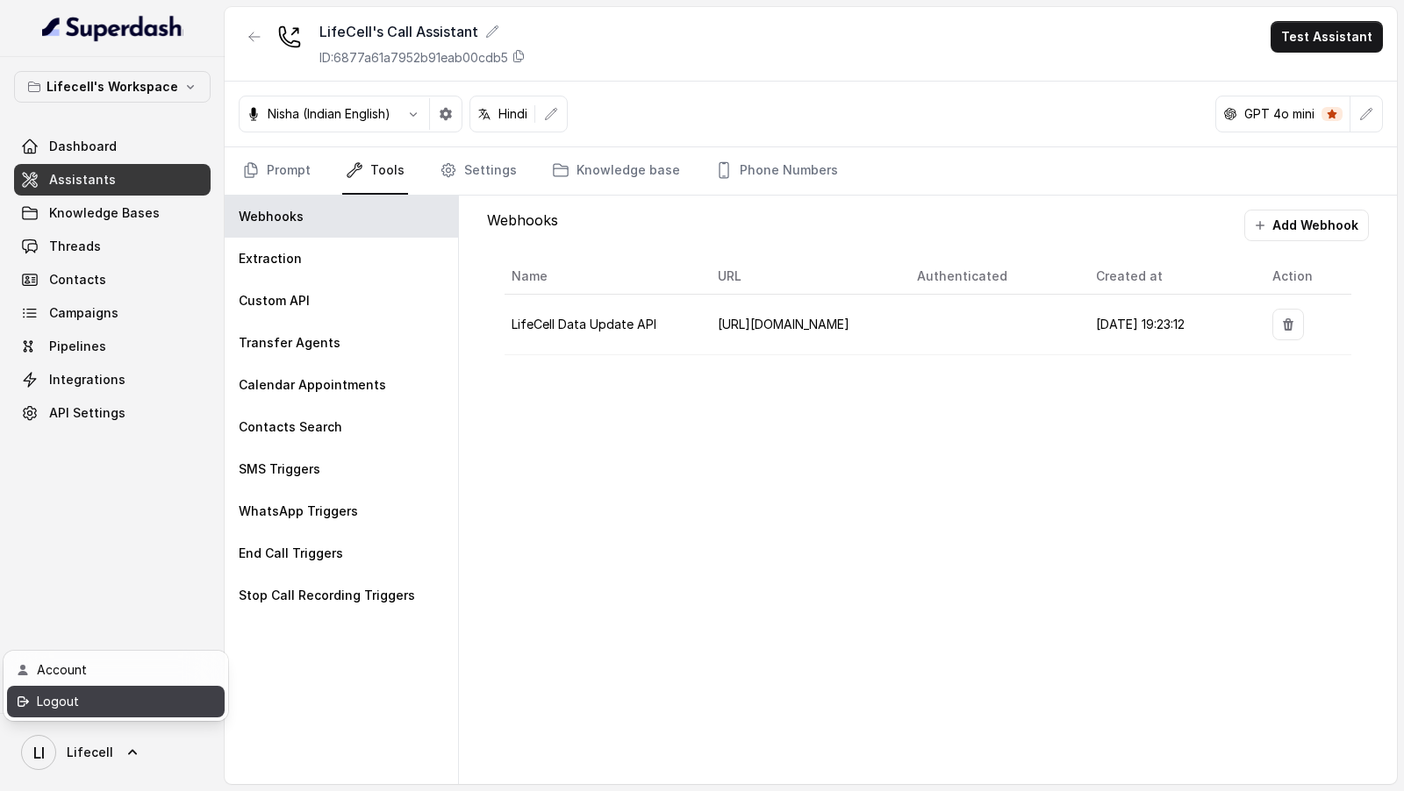
click at [128, 706] on div "Logout" at bounding box center [111, 701] width 149 height 21
